Goal: Task Accomplishment & Management: Use online tool/utility

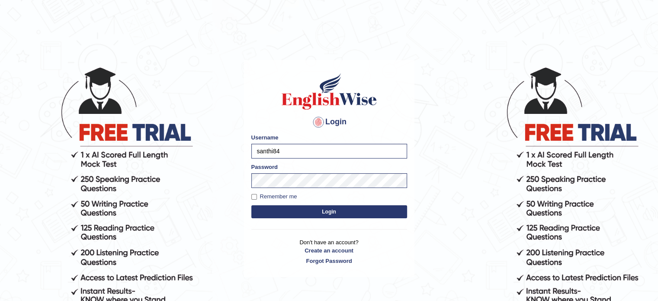
click at [332, 211] on button "Login" at bounding box center [329, 211] width 156 height 13
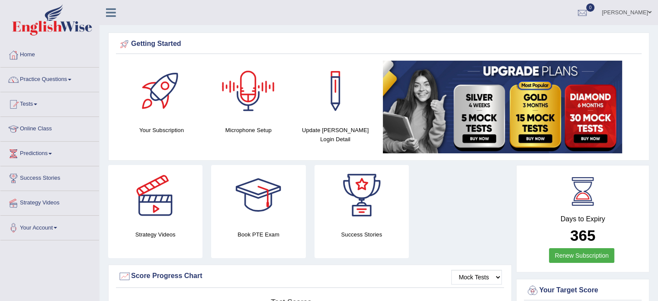
drag, startPoint x: 226, startPoint y: 57, endPoint x: 335, endPoint y: 74, distance: 110.1
click at [335, 74] on div "Getting Started Your Subscription Microphone Setup Update [PERSON_NAME] Login D…" at bounding box center [378, 96] width 541 height 128
